Goal: Task Accomplishment & Management: Complete application form

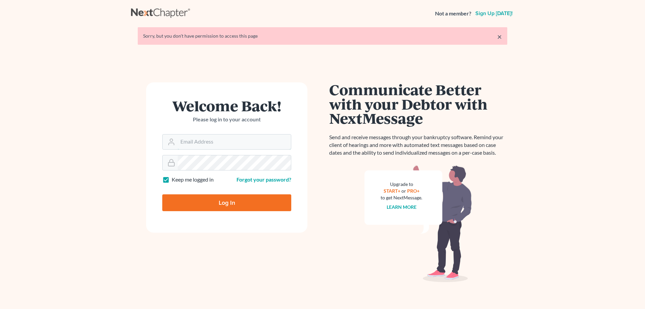
type input "[PERSON_NAME][EMAIL_ADDRESS][DOMAIN_NAME]"
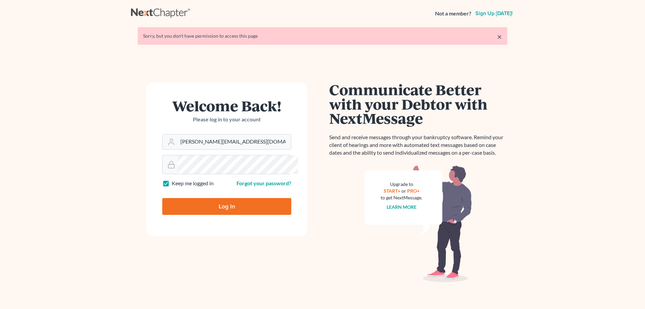
click at [234, 215] on input "Log In" at bounding box center [226, 206] width 129 height 17
type input "Thinking..."
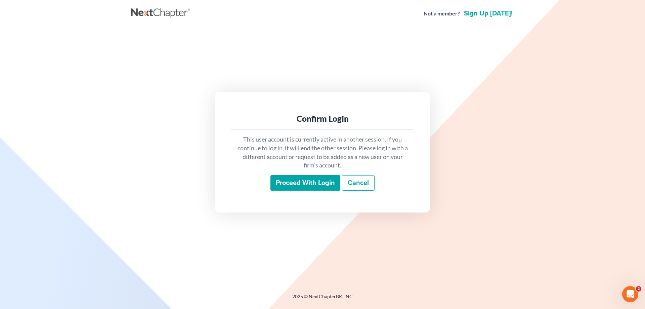
click at [308, 190] on input "Proceed with login" at bounding box center [305, 182] width 70 height 15
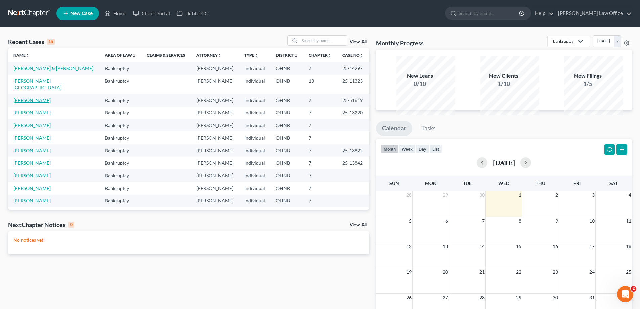
click at [19, 103] on link "Ripple, Jeffrey" at bounding box center [31, 100] width 37 height 6
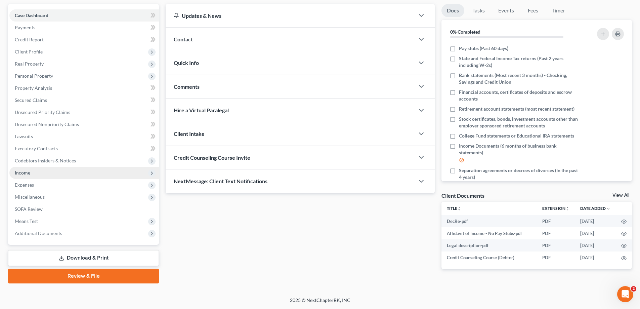
scroll to position [134, 0]
click at [30, 170] on span "Income" at bounding box center [22, 173] width 15 height 6
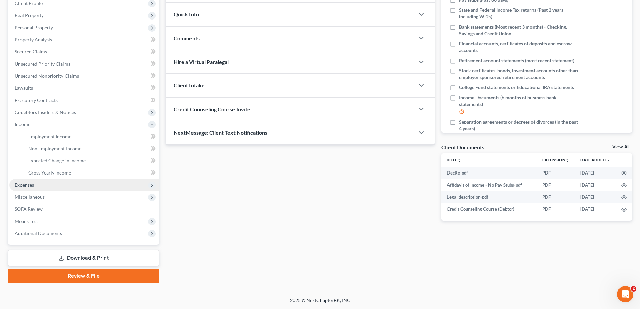
click at [41, 191] on span "Expenses" at bounding box center [83, 185] width 149 height 12
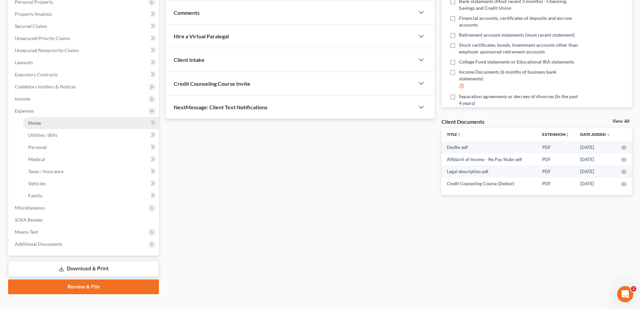
click at [43, 129] on link "Home" at bounding box center [91, 123] width 136 height 12
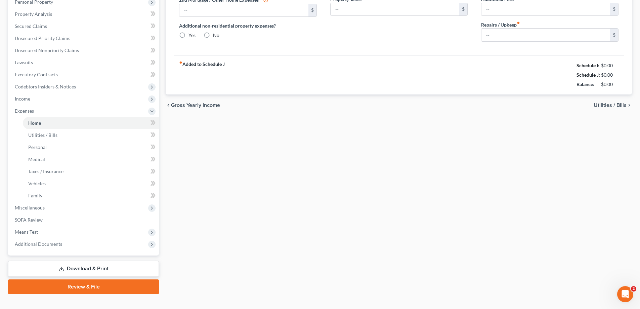
type input "1,445.00"
type input "0.00"
radio input "true"
type input "0.00"
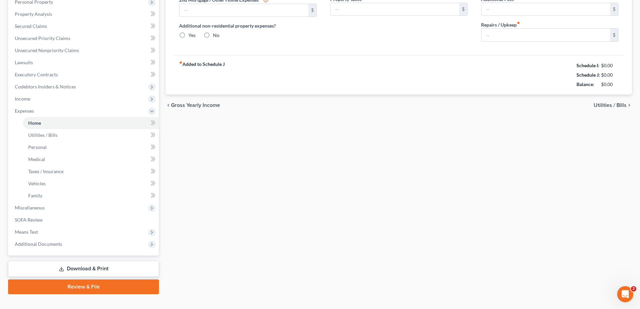
type input "0.00"
type input "150.00"
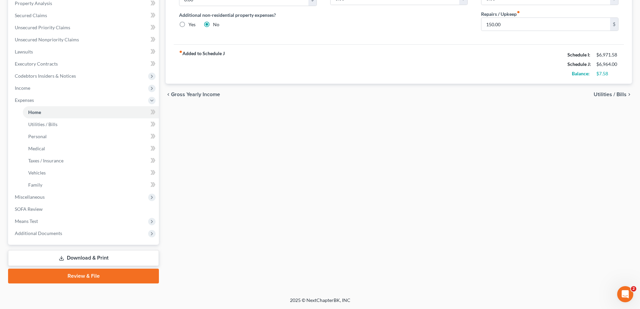
scroll to position [257, 0]
click at [84, 250] on link "Download & Print" at bounding box center [83, 258] width 151 height 16
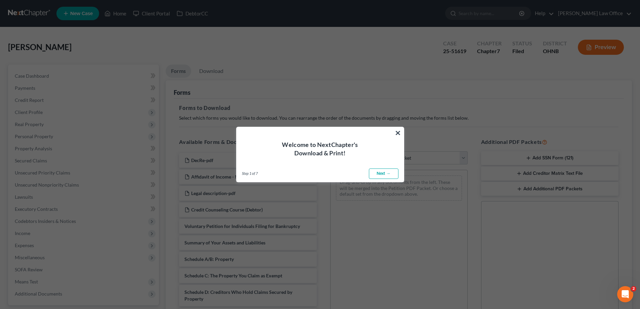
click at [380, 178] on link "Next →" at bounding box center [384, 173] width 30 height 11
select select "0"
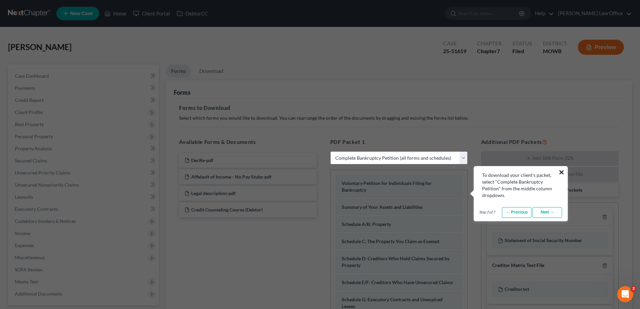
click at [563, 174] on button "×" at bounding box center [561, 172] width 6 height 11
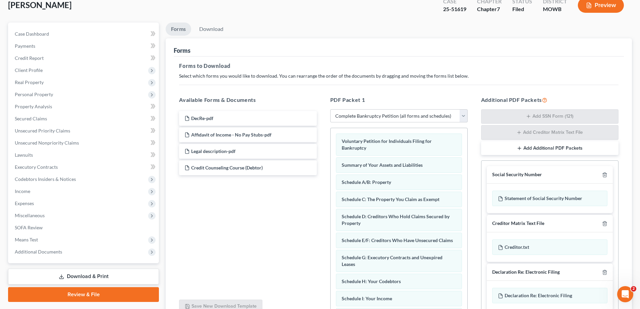
scroll to position [101, 0]
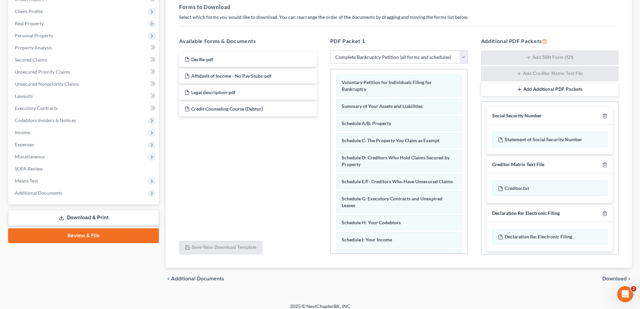
click at [383, 64] on select "Choose Default Petition PDF Packet Complete Bankruptcy Petition (all forms and …" at bounding box center [398, 56] width 137 height 13
select select
click at [331, 64] on select "Choose Default Petition PDF Packet Complete Bankruptcy Petition (all forms and …" at bounding box center [398, 56] width 137 height 13
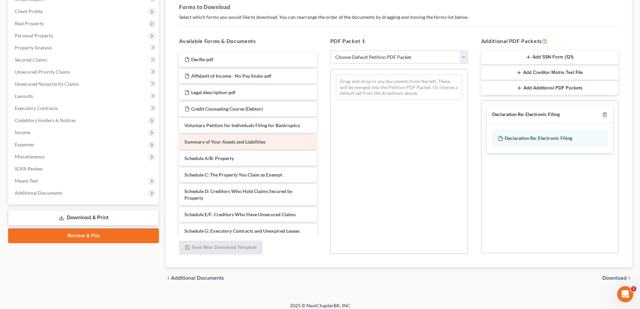
click at [257, 144] on span "Summary of Your Assets and Liabilities" at bounding box center [224, 142] width 81 height 6
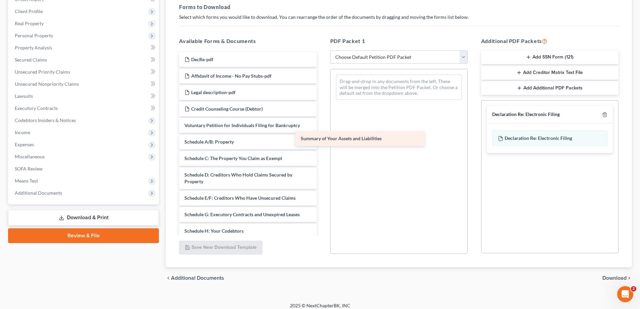
drag, startPoint x: 257, startPoint y: 206, endPoint x: 370, endPoint y: 139, distance: 131.6
click at [322, 139] on div "Summary of Your Assets and Liabilities DecRe-pdf Affidavit of Income - No Pay S…" at bounding box center [248, 237] width 148 height 371
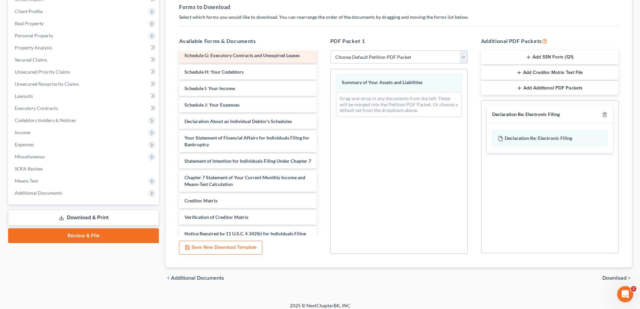
scroll to position [168, 0]
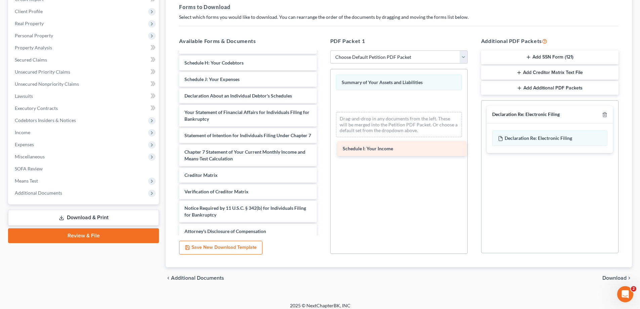
drag, startPoint x: 238, startPoint y: 191, endPoint x: 392, endPoint y: 145, distance: 160.8
click at [322, 146] on div "Schedule I: Your Income DecRe-pdf Affidavit of Income - No Pay Stubs-pdf Legal …" at bounding box center [248, 61] width 148 height 354
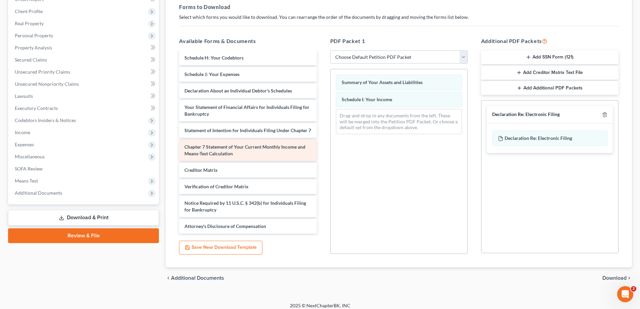
scroll to position [235, 0]
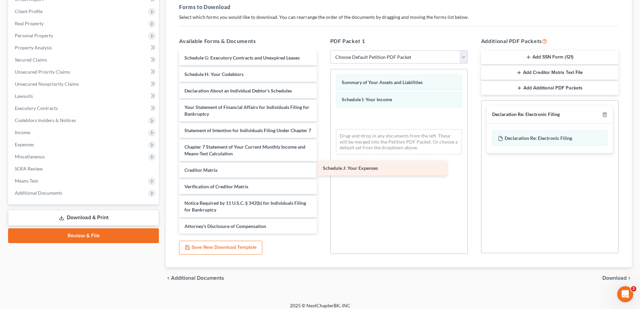
drag, startPoint x: 243, startPoint y: 124, endPoint x: 406, endPoint y: 164, distance: 167.5
click at [322, 164] on div "Schedule J: Your Expenses DecRe-pdf Affidavit of Income - No Pay Stubs-pdf Lega…" at bounding box center [248, 65] width 148 height 338
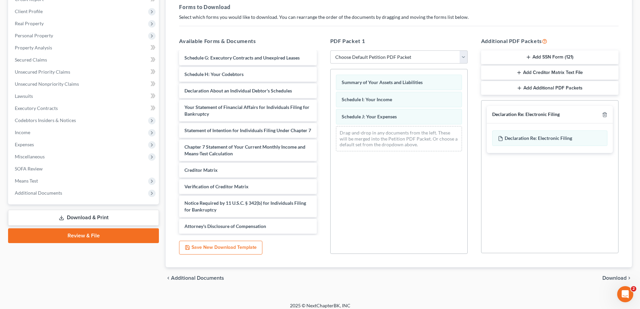
click at [599, 118] on div at bounding box center [603, 114] width 8 height 6
click at [602, 117] on icon "button" at bounding box center [604, 114] width 5 height 5
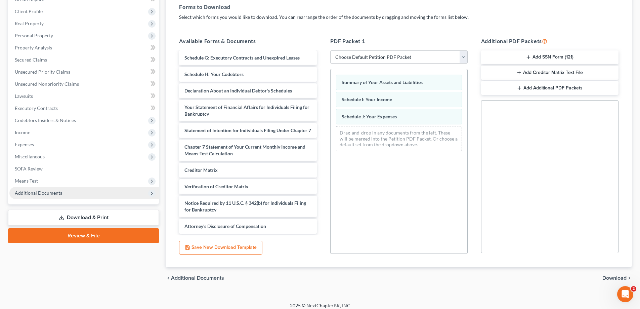
click at [62, 195] on span "Additional Documents" at bounding box center [38, 193] width 47 height 6
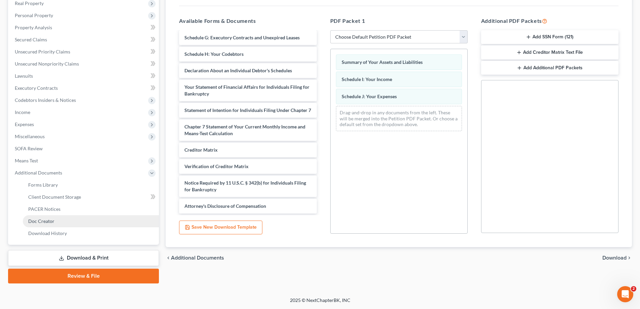
scroll to position [226, 0]
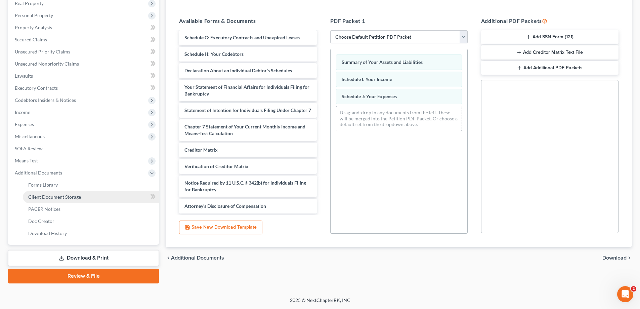
click at [81, 194] on span "Client Document Storage" at bounding box center [54, 197] width 53 height 6
select select "24"
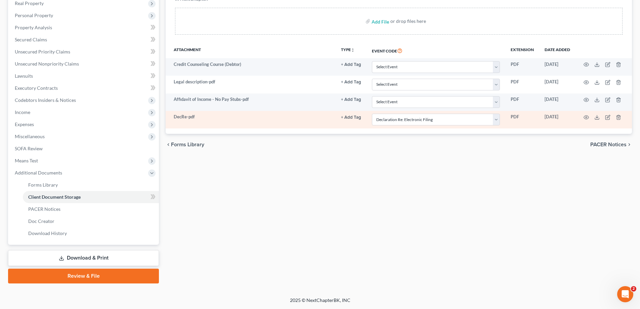
scroll to position [134, 0]
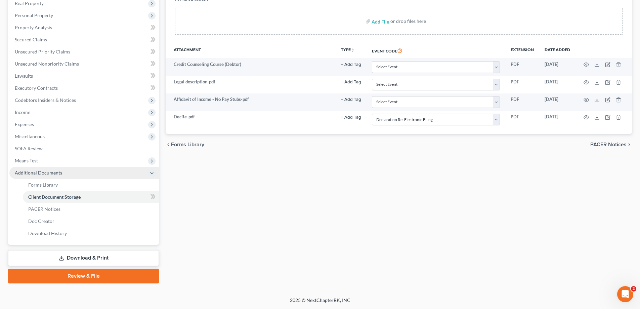
click at [49, 175] on span "Additional Documents" at bounding box center [38, 173] width 47 height 6
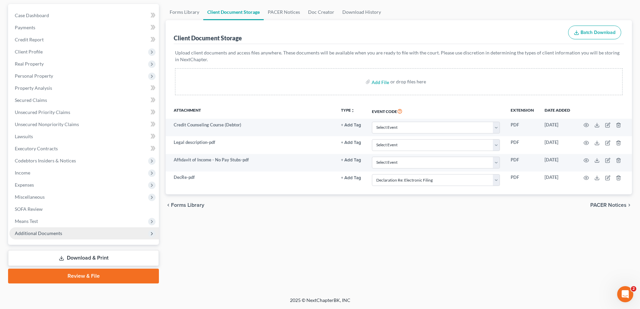
click at [49, 232] on span "Additional Documents" at bounding box center [38, 233] width 47 height 6
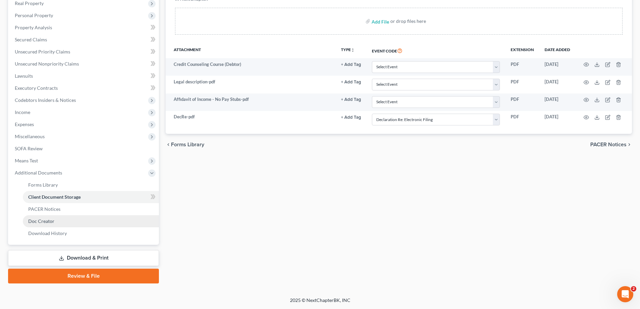
scroll to position [201, 0]
click at [53, 182] on span "Forms Library" at bounding box center [43, 185] width 30 height 6
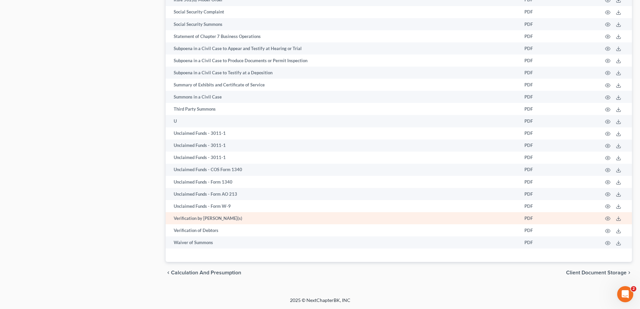
scroll to position [1493, 0]
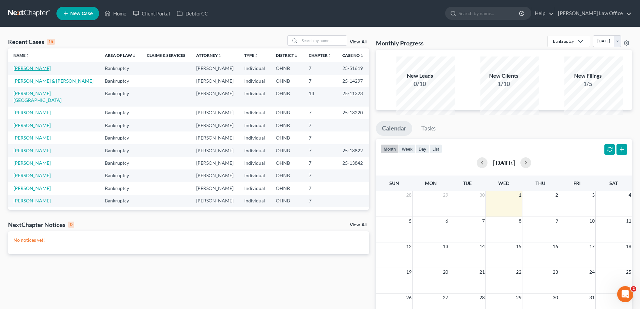
click at [25, 71] on link "Ripple, Jeffrey" at bounding box center [31, 68] width 37 height 6
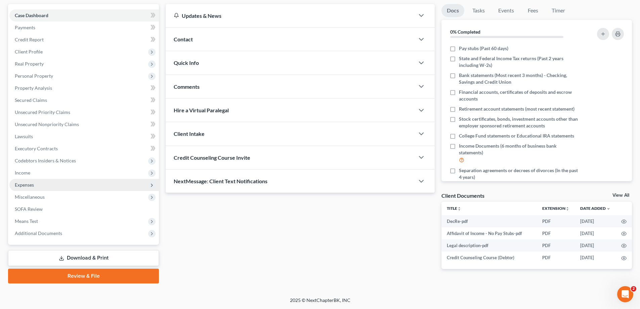
scroll to position [162, 0]
click at [92, 268] on link "Review & File" at bounding box center [83, 275] width 151 height 15
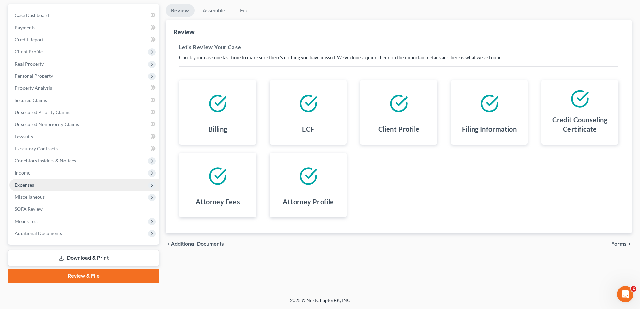
scroll to position [151, 0]
click at [87, 250] on link "Download & Print" at bounding box center [83, 258] width 151 height 16
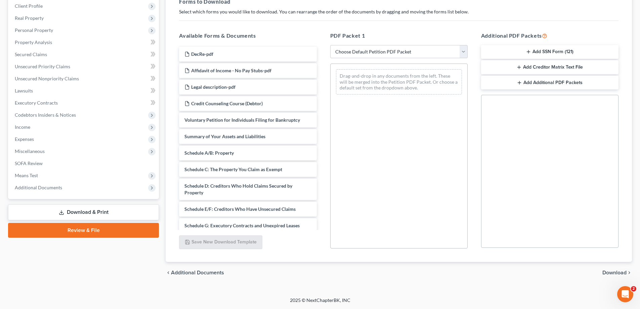
scroll to position [167, 0]
click at [241, 139] on span "Summary of Your Assets and Liabilities" at bounding box center [224, 136] width 81 height 6
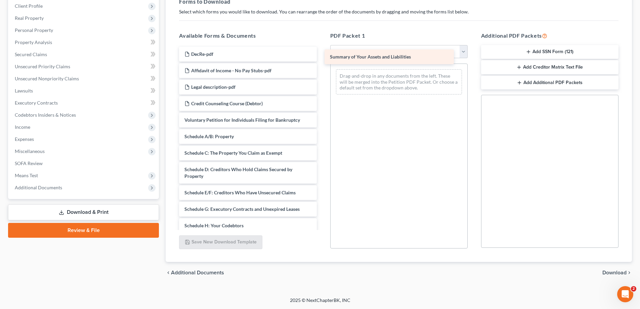
drag, startPoint x: 241, startPoint y: 142, endPoint x: 382, endPoint y: 61, distance: 162.9
click at [322, 61] on div "Summary of Your Assets and Liabilities DecRe-pdf Affidavit of Income - No Pay S…" at bounding box center [248, 232] width 148 height 371
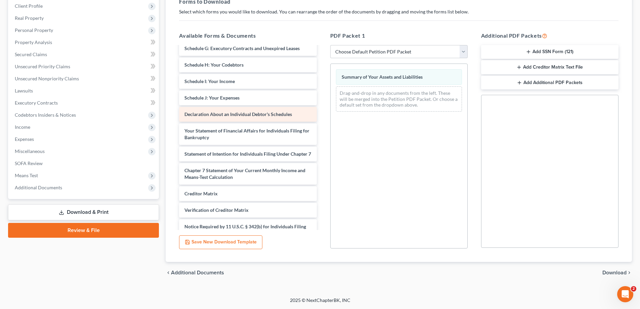
scroll to position [168, 0]
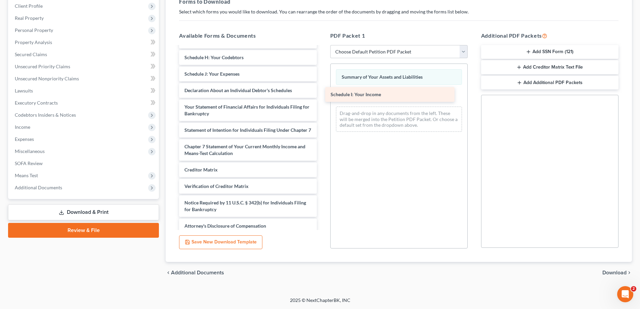
drag, startPoint x: 249, startPoint y: 126, endPoint x: 391, endPoint y: 95, distance: 144.9
click at [322, 95] on div "Schedule I: Your Income DecRe-pdf Affidavit of Income - No Pay Stubs-pdf Legal …" at bounding box center [248, 56] width 148 height 354
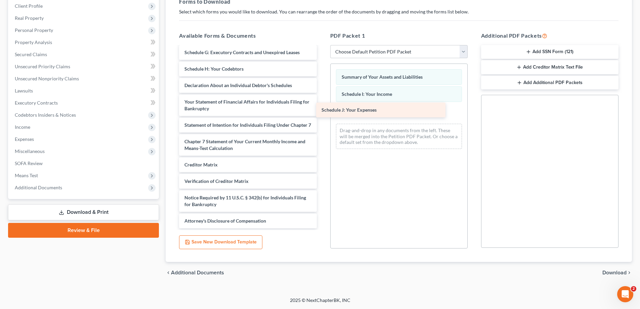
drag, startPoint x: 237, startPoint y: 125, endPoint x: 377, endPoint y: 105, distance: 140.7
click at [322, 105] on div "Schedule J: Your Expenses DecRe-pdf Affidavit of Income - No Pay Stubs-pdf Lega…" at bounding box center [248, 59] width 148 height 338
click at [617, 270] on span "Download" at bounding box center [614, 272] width 24 height 5
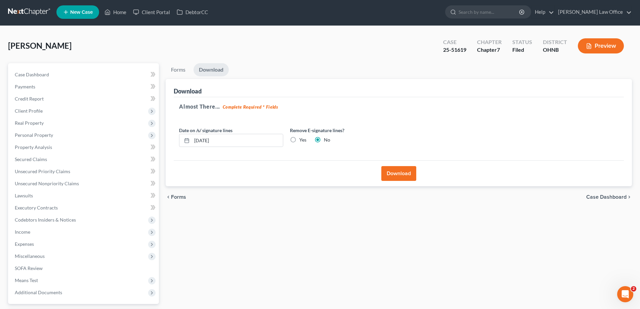
scroll to position [0, 0]
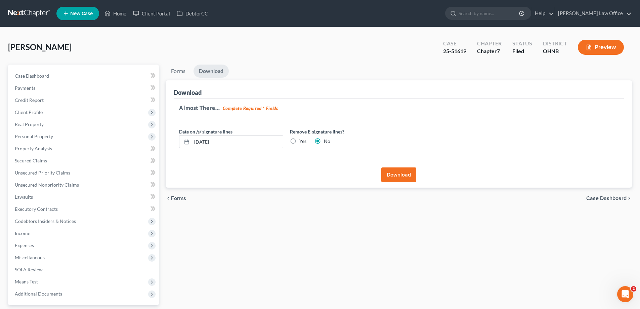
click at [400, 182] on button "Download" at bounding box center [398, 174] width 35 height 15
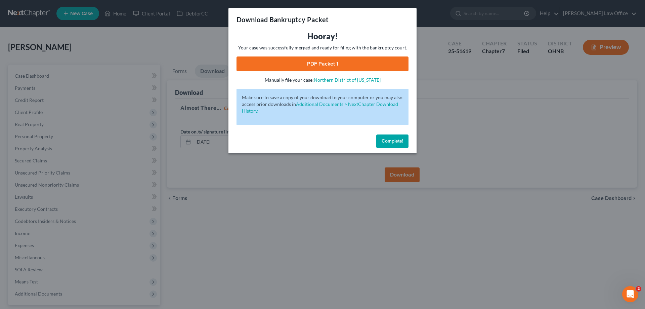
click at [328, 71] on link "PDF Packet 1" at bounding box center [322, 63] width 172 height 15
click at [330, 71] on link "PDF Packet 1" at bounding box center [322, 63] width 172 height 15
click at [403, 148] on button "Complete!" at bounding box center [392, 140] width 32 height 13
